Goal: Information Seeking & Learning: Learn about a topic

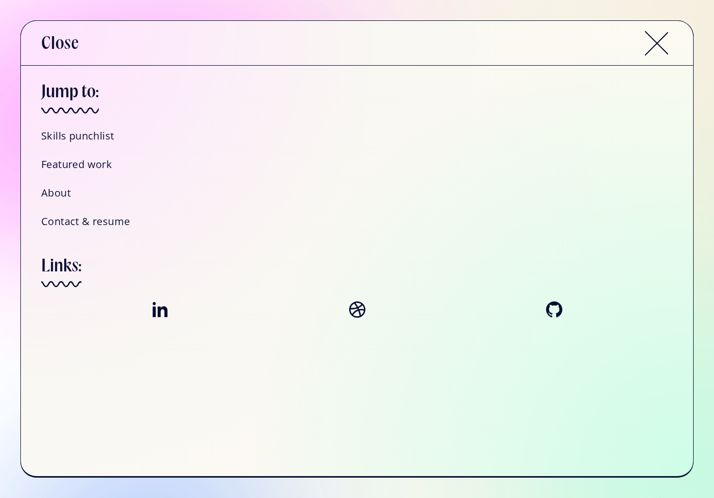
click at [94, 140] on h4 "Skills punchlist" at bounding box center [77, 135] width 73 height 13
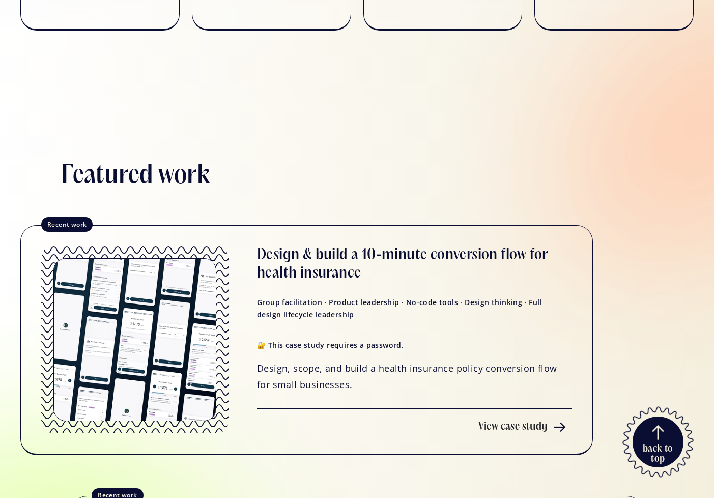
scroll to position [975, 0]
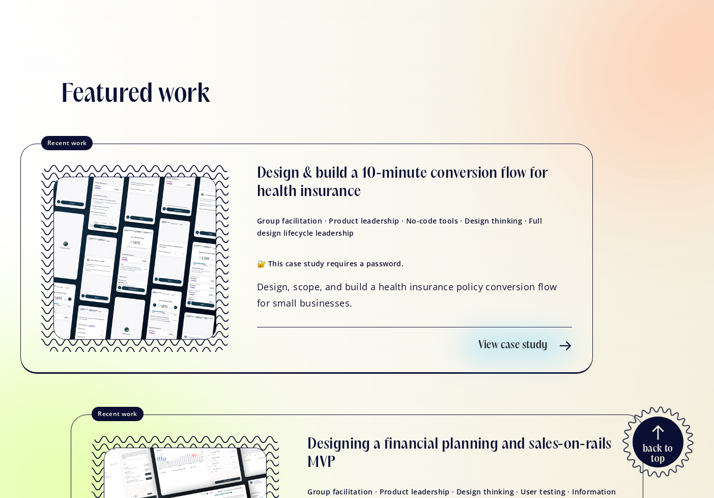
click at [316, 182] on h3 "Design & build a 10-minute conversion flow for health insurance" at bounding box center [414, 182] width 315 height 37
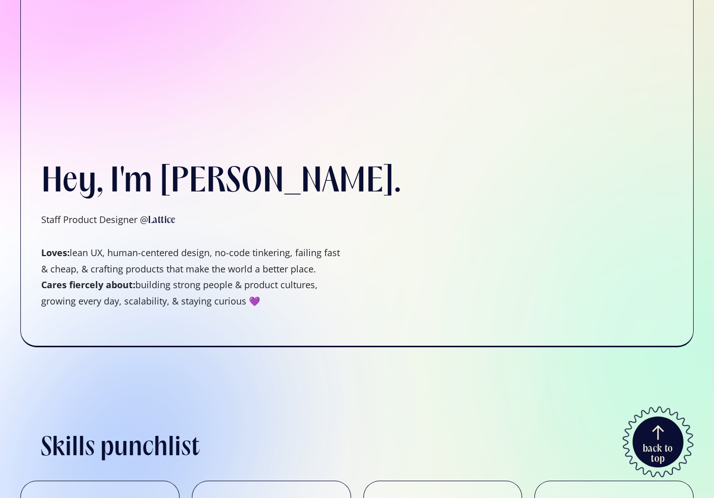
scroll to position [79, 0]
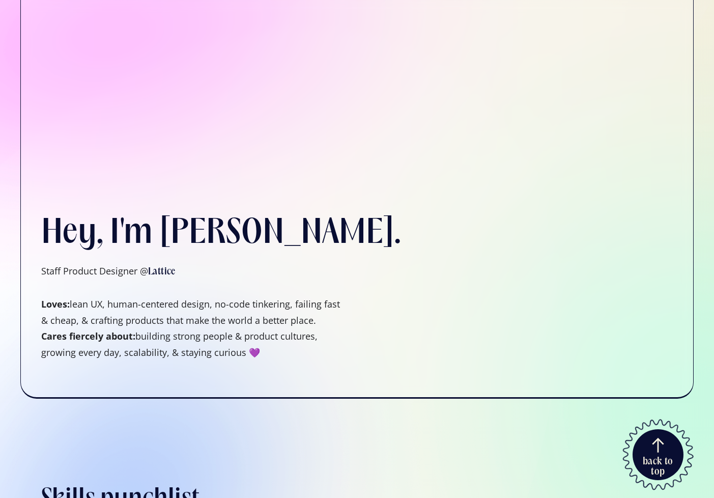
click at [122, 271] on h1 "Staff Product Designer @ Lattice ‍ Loves: lean UX, human-centered design, no-co…" at bounding box center [193, 311] width 305 height 97
copy h1 "Staff Product Designer @ Lattice"
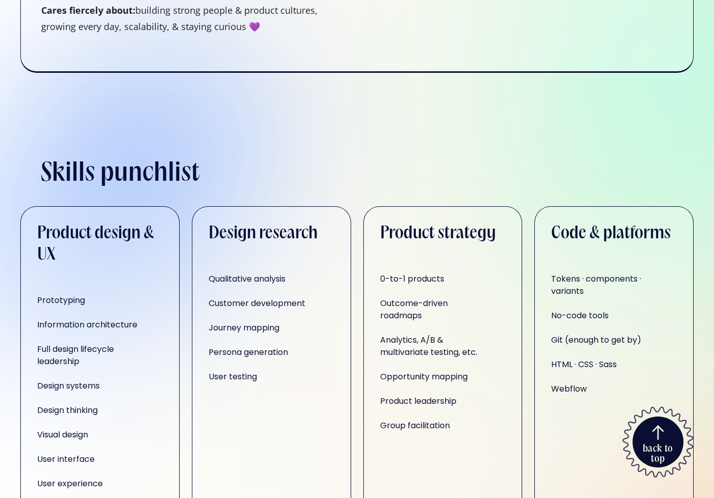
scroll to position [576, 0]
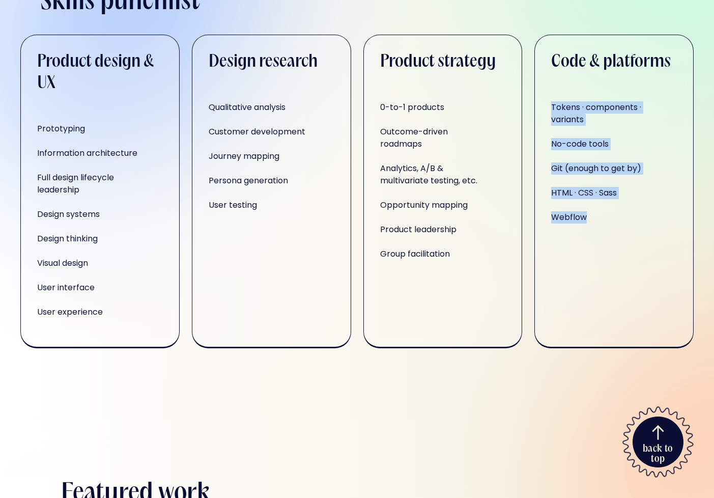
drag, startPoint x: 598, startPoint y: 217, endPoint x: 538, endPoint y: 113, distance: 119.6
click at [538, 113] on div "Code & platforms Tokens · components · variants No-code tools Git (enough to ge…" at bounding box center [613, 191] width 159 height 313
click at [546, 64] on div "Code & platforms Tokens · components · variants No-code tools Git (enough to ge…" at bounding box center [613, 191] width 159 height 313
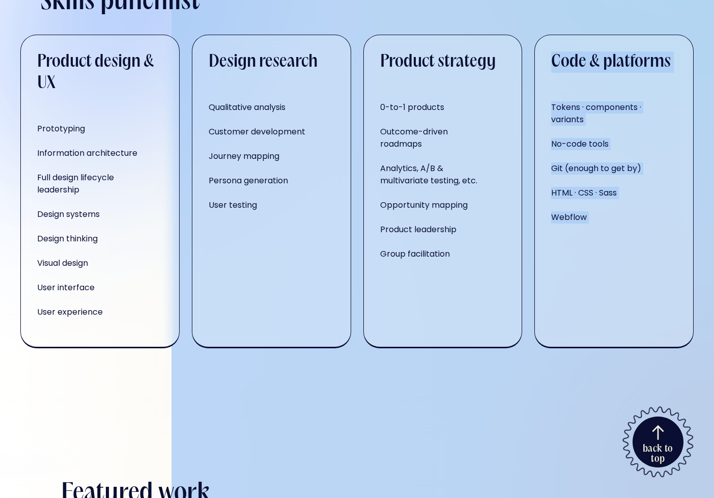
drag, startPoint x: 546, startPoint y: 64, endPoint x: 615, endPoint y: 239, distance: 188.0
click at [615, 239] on div "Code & platforms Tokens · components · variants No-code tools Git (enough to ge…" at bounding box center [613, 191] width 159 height 313
drag, startPoint x: 615, startPoint y: 239, endPoint x: 549, endPoint y: 97, distance: 156.6
click at [549, 97] on div "Code & platforms Tokens · components · variants No-code tools Git (enough to ge…" at bounding box center [613, 191] width 159 height 313
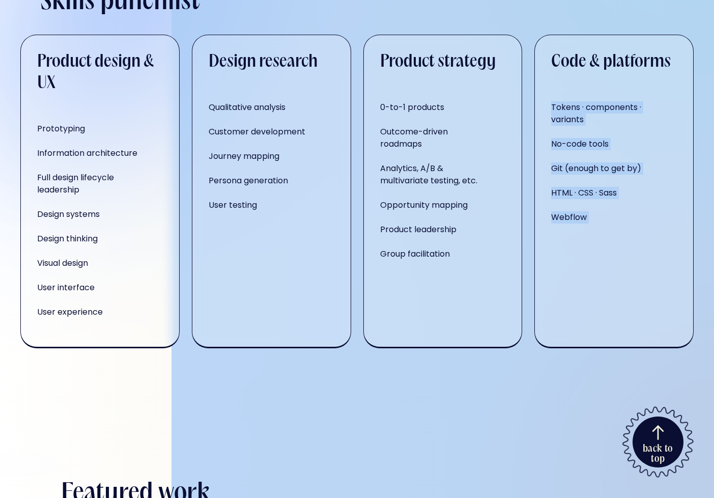
click at [549, 97] on div "Code & platforms Tokens · components · variants No-code tools Git (enough to ge…" at bounding box center [613, 191] width 159 height 313
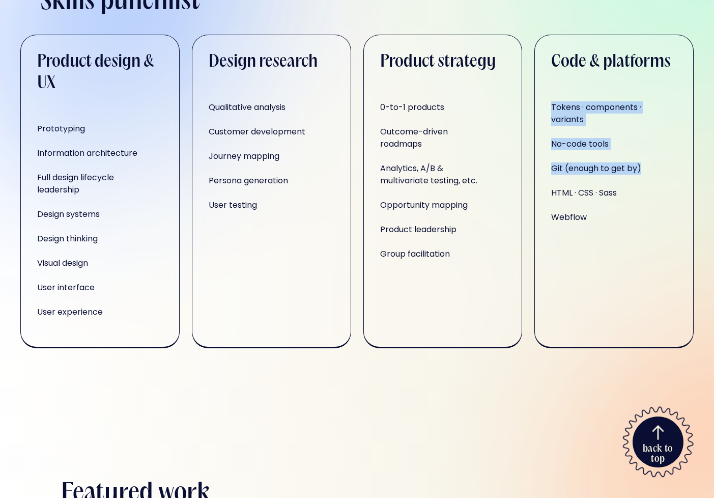
drag, startPoint x: 549, startPoint y: 97, endPoint x: 666, endPoint y: 177, distance: 142.1
click at [666, 177] on div "Code & platforms Tokens · components · variants No-code tools Git (enough to ge…" at bounding box center [613, 191] width 159 height 313
click at [666, 177] on div "Git (enough to get by)" at bounding box center [614, 168] width 126 height 20
drag, startPoint x: 666, startPoint y: 177, endPoint x: 548, endPoint y: 93, distance: 144.8
click at [548, 93] on div "Code & platforms Tokens · components · variants No-code tools Git (enough to ge…" at bounding box center [613, 191] width 159 height 313
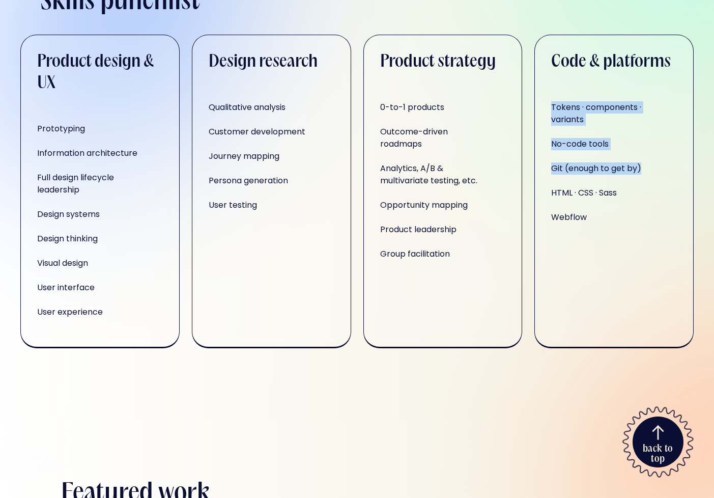
click at [548, 93] on div "Code & platforms Tokens · components · variants No-code tools Git (enough to ge…" at bounding box center [613, 191] width 159 height 313
drag, startPoint x: 548, startPoint y: 93, endPoint x: 629, endPoint y: 148, distance: 97.8
click at [629, 148] on div "Code & platforms Tokens · components · variants No-code tools Git (enough to ge…" at bounding box center [613, 191] width 159 height 313
click at [629, 148] on div "No-code tools" at bounding box center [605, 144] width 109 height 20
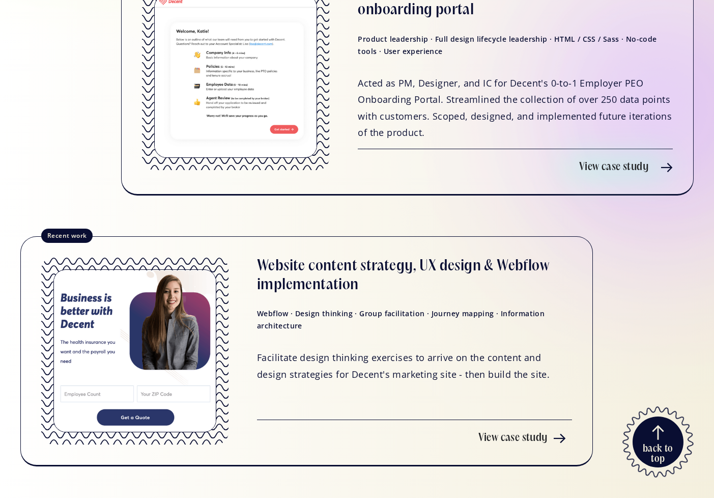
scroll to position [1803, 0]
